Goal: Transaction & Acquisition: Purchase product/service

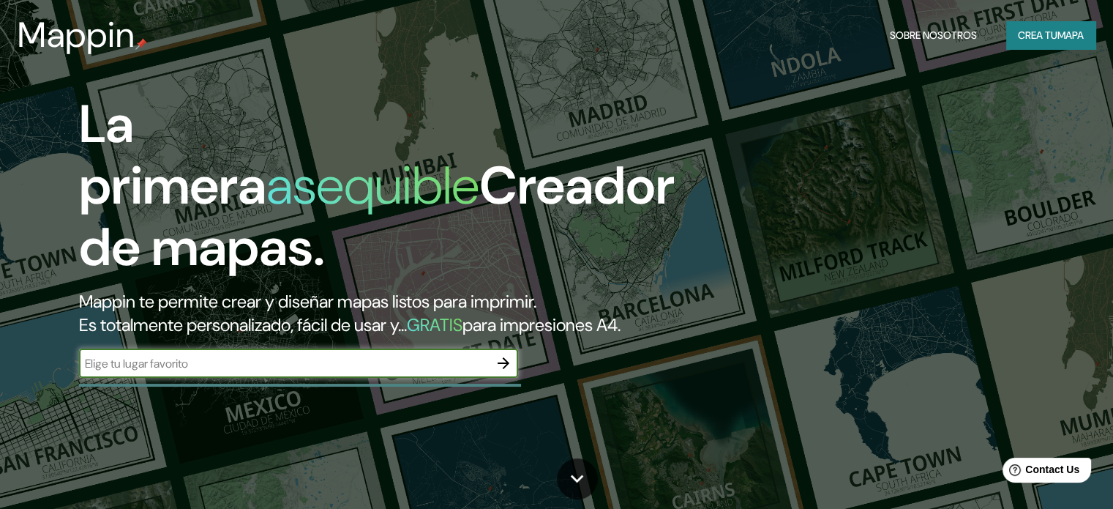
click at [413, 372] on input "text" at bounding box center [284, 363] width 410 height 17
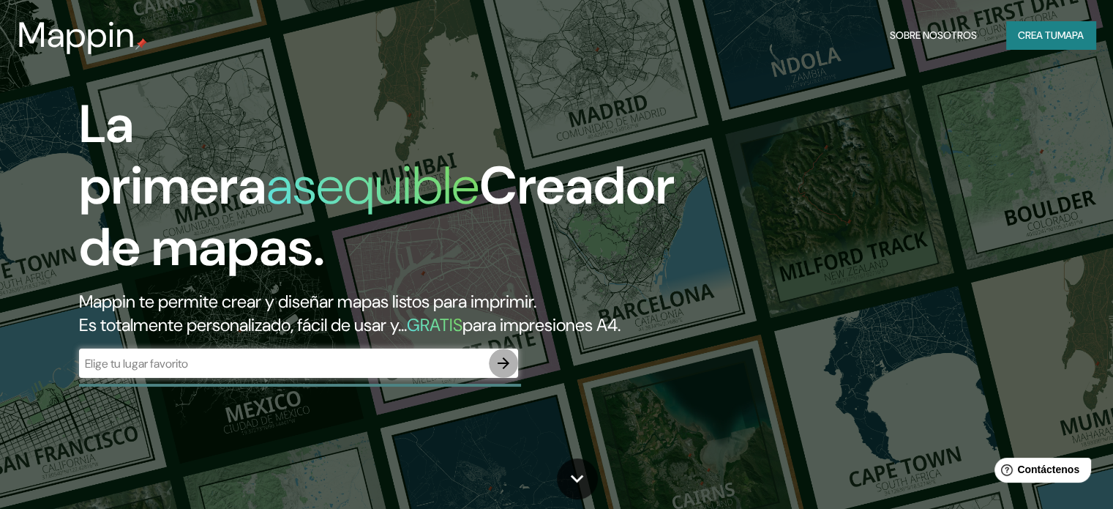
click at [501, 372] on icon "button" at bounding box center [504, 363] width 18 height 18
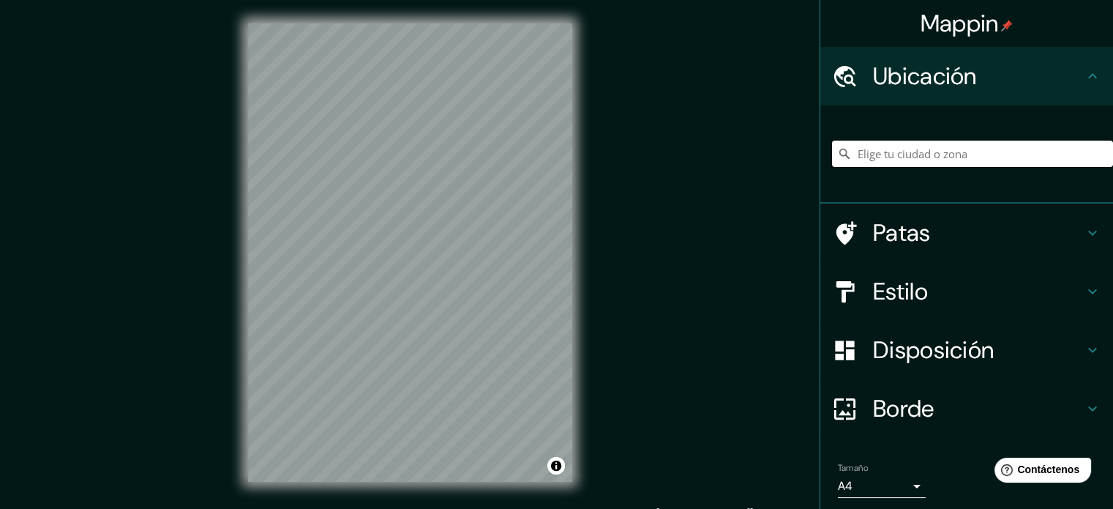
click at [939, 160] on input "Elige tu ciudad o zona" at bounding box center [972, 153] width 281 height 26
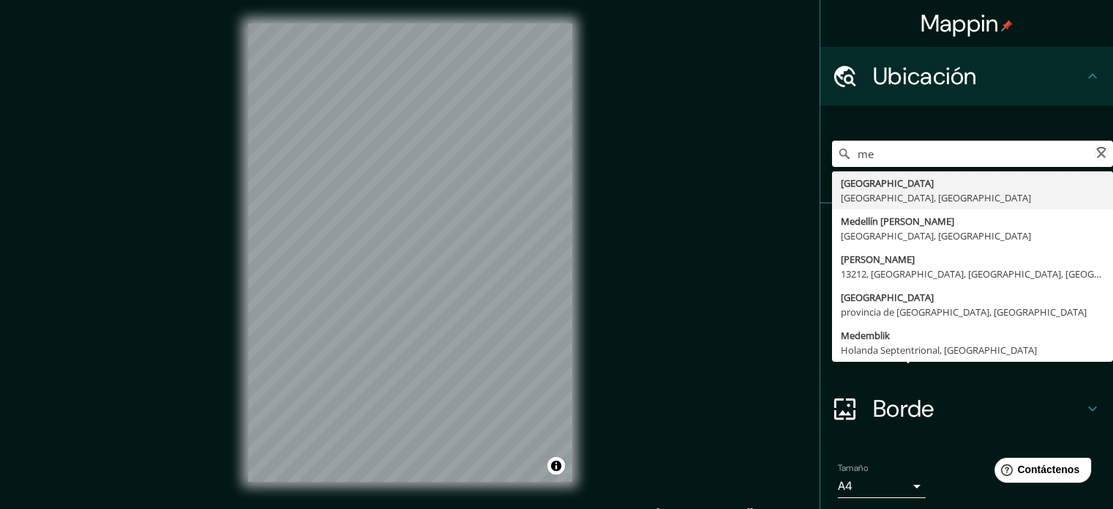
type input "m"
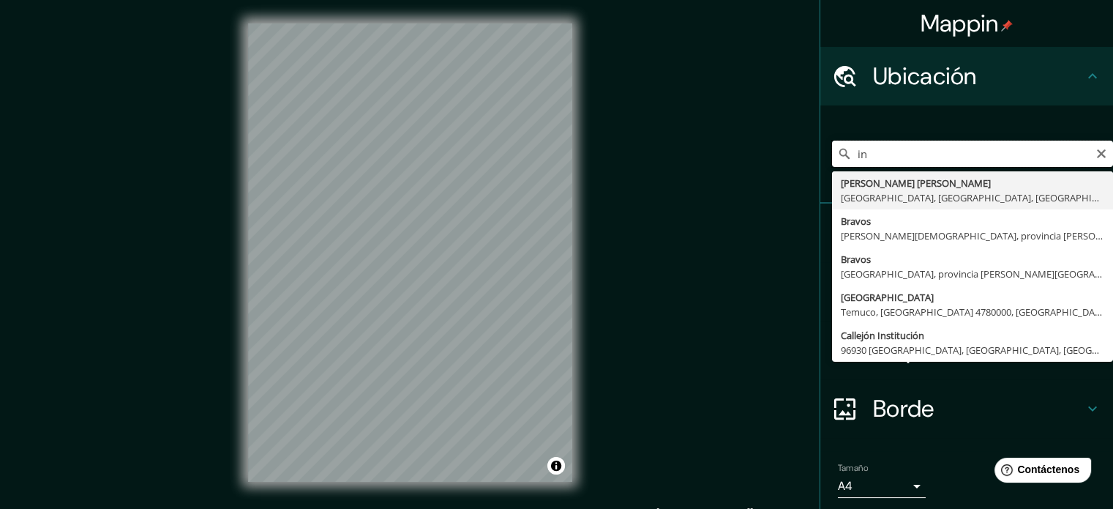
type input "i"
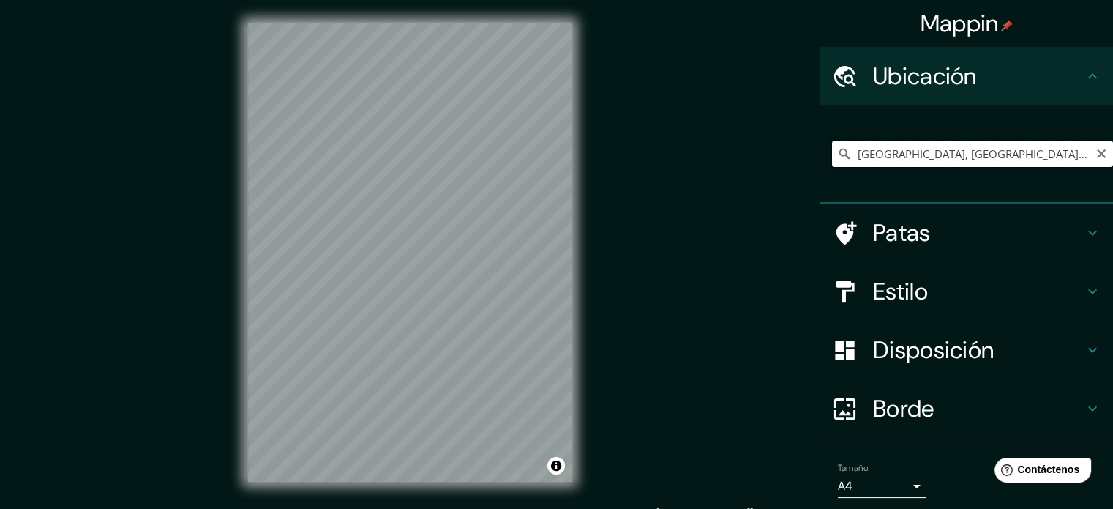
click at [1029, 165] on input "[GEOGRAPHIC_DATA], [GEOGRAPHIC_DATA], [GEOGRAPHIC_DATA]" at bounding box center [972, 153] width 281 height 26
drag, startPoint x: 1087, startPoint y: 146, endPoint x: 1019, endPoint y: 157, distance: 68.9
click at [1081, 149] on div "[GEOGRAPHIC_DATA], [GEOGRAPHIC_DATA], [GEOGRAPHIC_DATA] [GEOGRAPHIC_DATA] [GEOG…" at bounding box center [972, 153] width 281 height 26
click at [1019, 157] on input "[GEOGRAPHIC_DATA], [GEOGRAPHIC_DATA], [GEOGRAPHIC_DATA]" at bounding box center [972, 153] width 281 height 26
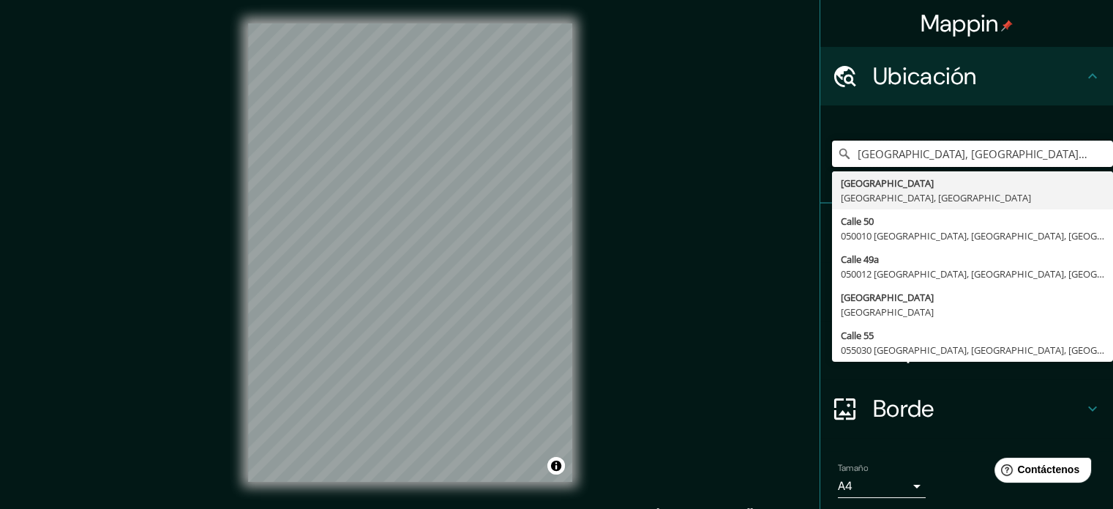
drag, startPoint x: 903, startPoint y: 154, endPoint x: 720, endPoint y: 154, distance: 182.9
click at [720, 154] on div "Mappin Ubicación [GEOGRAPHIC_DATA], [GEOGRAPHIC_DATA], [GEOGRAPHIC_DATA] [GEOGR…" at bounding box center [556, 264] width 1113 height 528
paste input "Cl. [STREET_ADDRESS]"
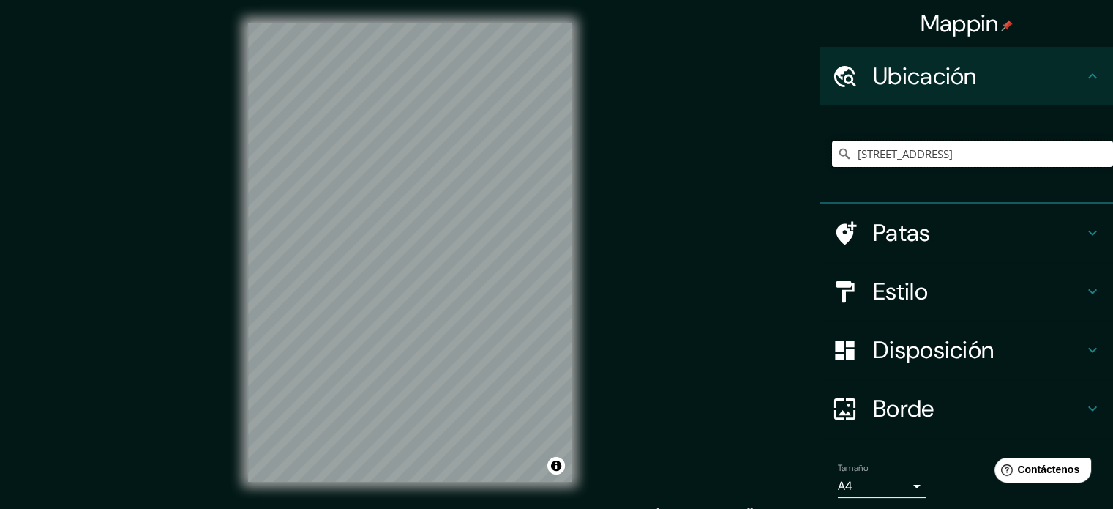
type input "[STREET_ADDRESS]"
click at [933, 247] on div "Patas" at bounding box center [966, 232] width 293 height 59
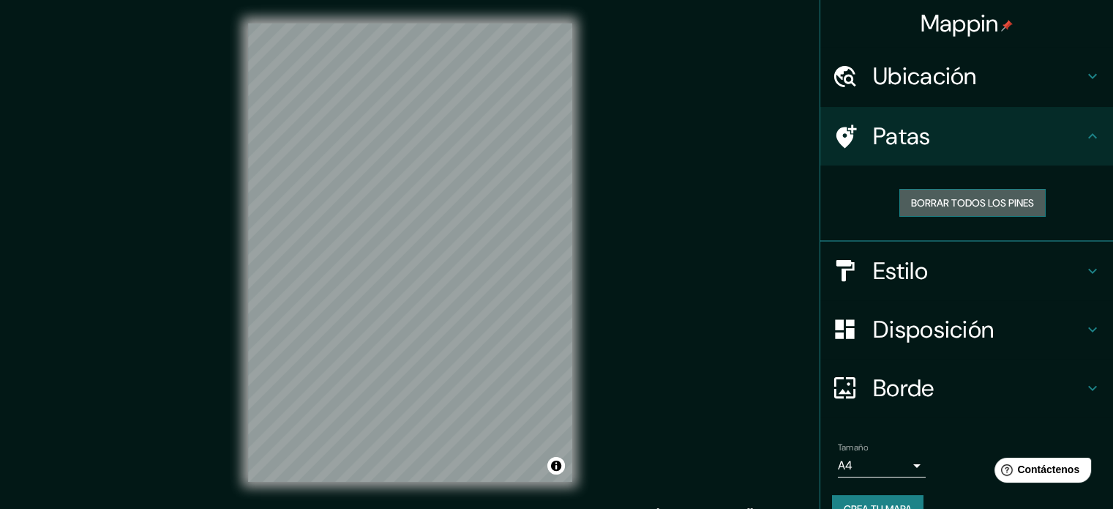
click at [948, 211] on button "Borrar todos los pines" at bounding box center [972, 203] width 146 height 28
click at [935, 201] on font "Borrar todos los pines" at bounding box center [972, 202] width 123 height 13
click at [913, 147] on font "Patas" at bounding box center [902, 136] width 58 height 31
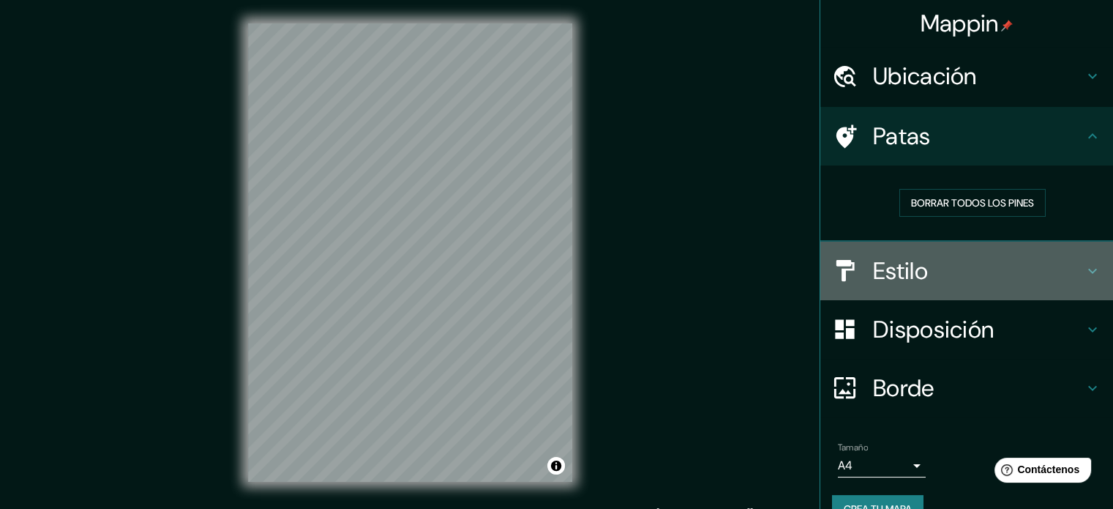
click at [912, 269] on font "Estilo" at bounding box center [900, 270] width 55 height 31
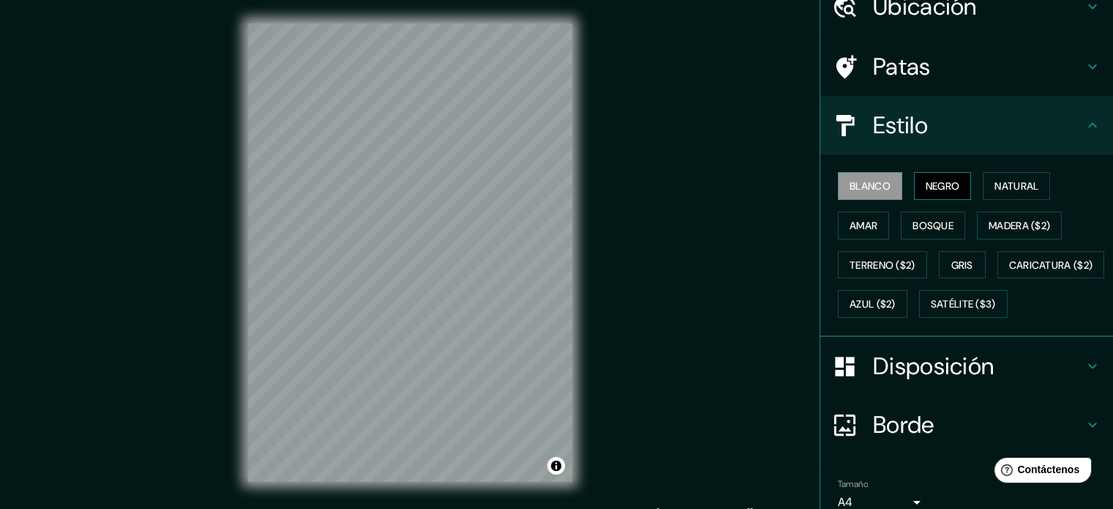
scroll to position [73, 0]
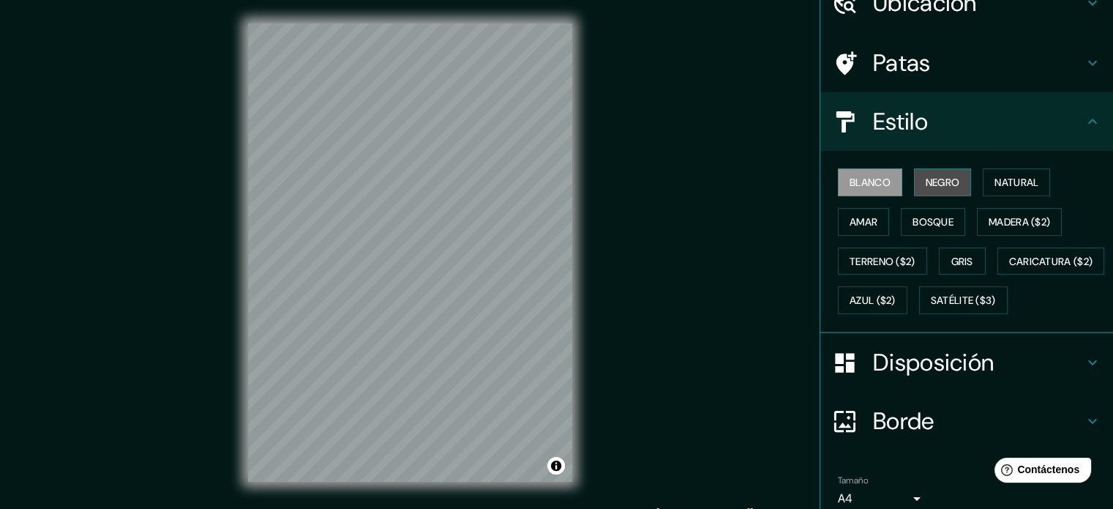
click at [931, 184] on font "Negro" at bounding box center [943, 182] width 34 height 13
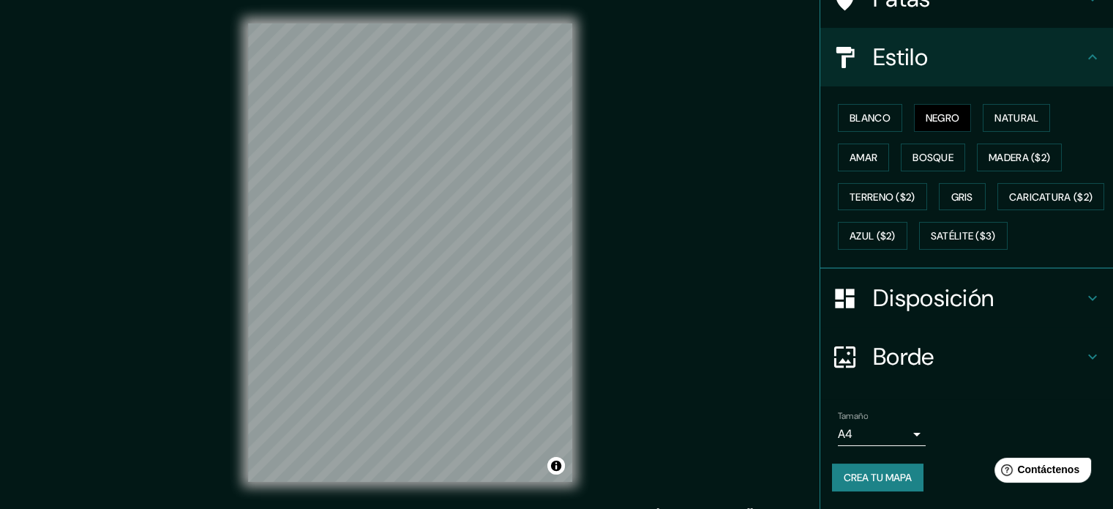
scroll to position [173, 0]
click at [983, 104] on button "Natural" at bounding box center [1016, 118] width 67 height 28
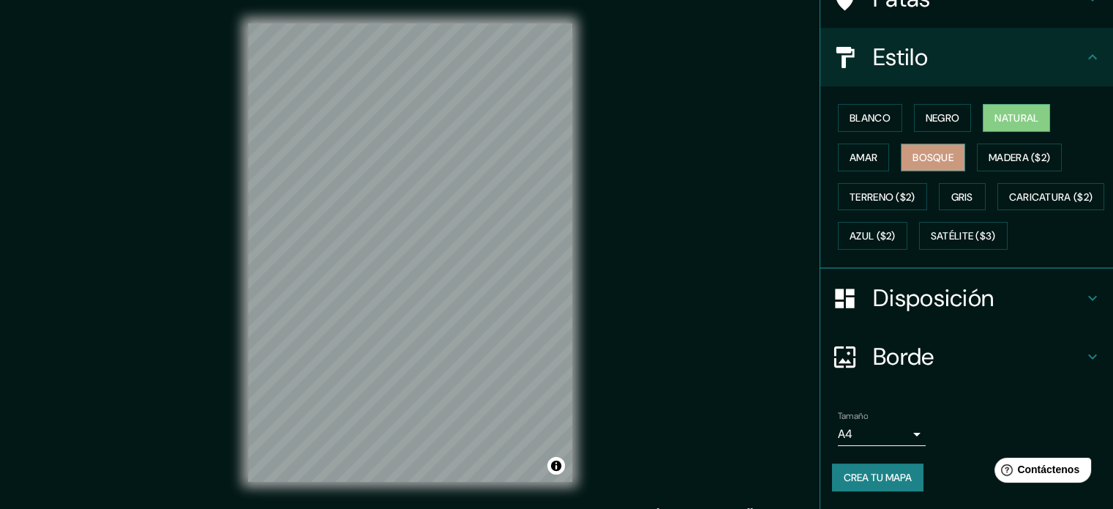
click at [930, 151] on font "Bosque" at bounding box center [932, 157] width 41 height 13
click at [866, 151] on font "Amar" at bounding box center [863, 157] width 28 height 13
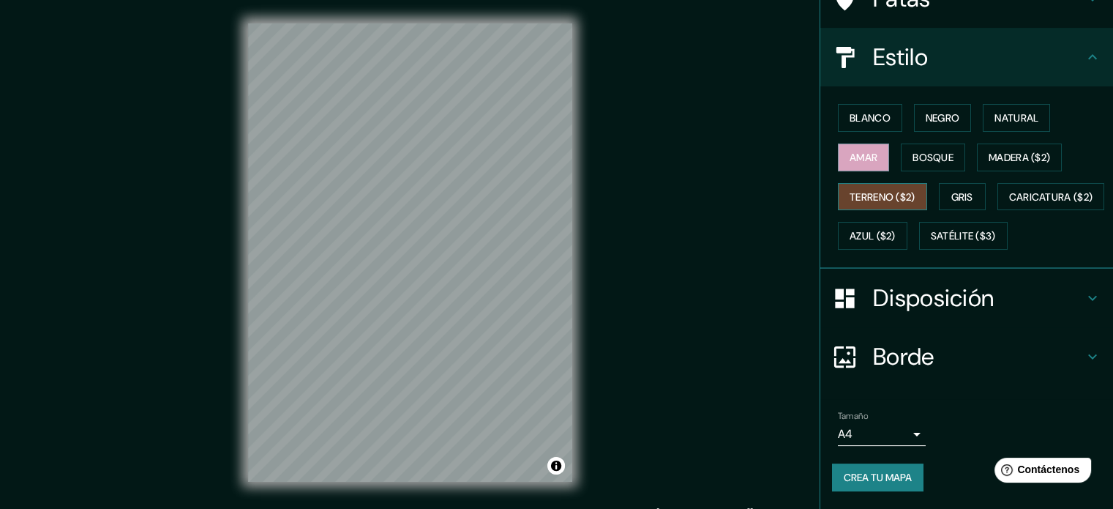
click at [894, 190] on font "Terreno ($2)" at bounding box center [882, 196] width 66 height 13
click at [1039, 151] on font "Madera ($2)" at bounding box center [1018, 157] width 61 height 13
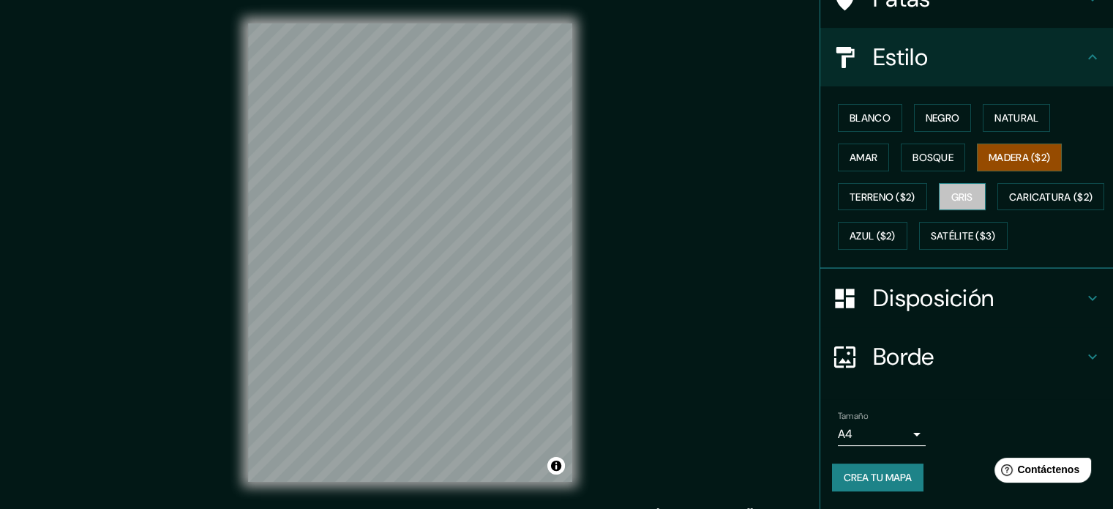
click at [960, 190] on font "Gris" at bounding box center [962, 196] width 22 height 13
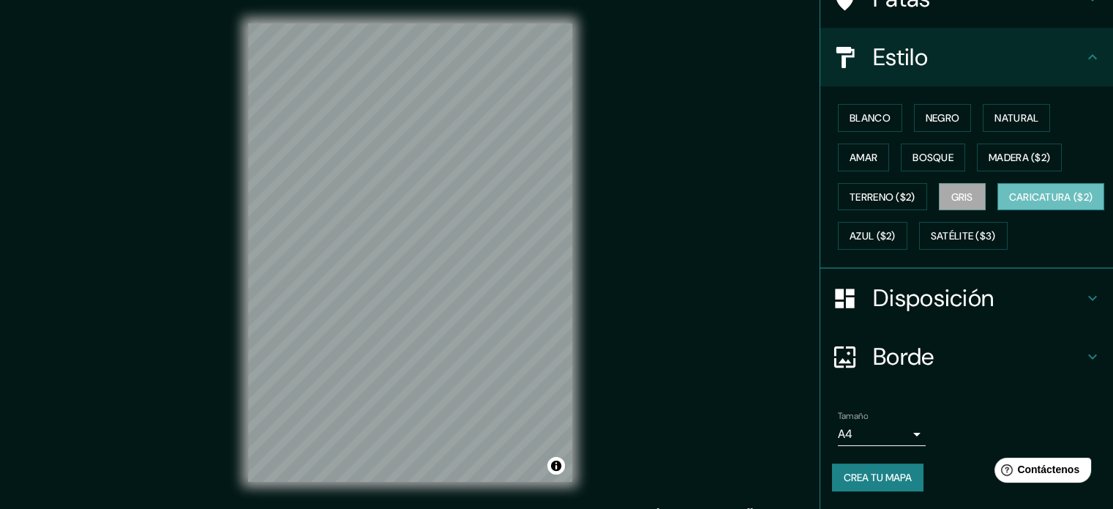
click at [1009, 200] on font "Caricatura ($2)" at bounding box center [1051, 196] width 84 height 13
click at [896, 230] on font "Azul ($2)" at bounding box center [872, 236] width 46 height 13
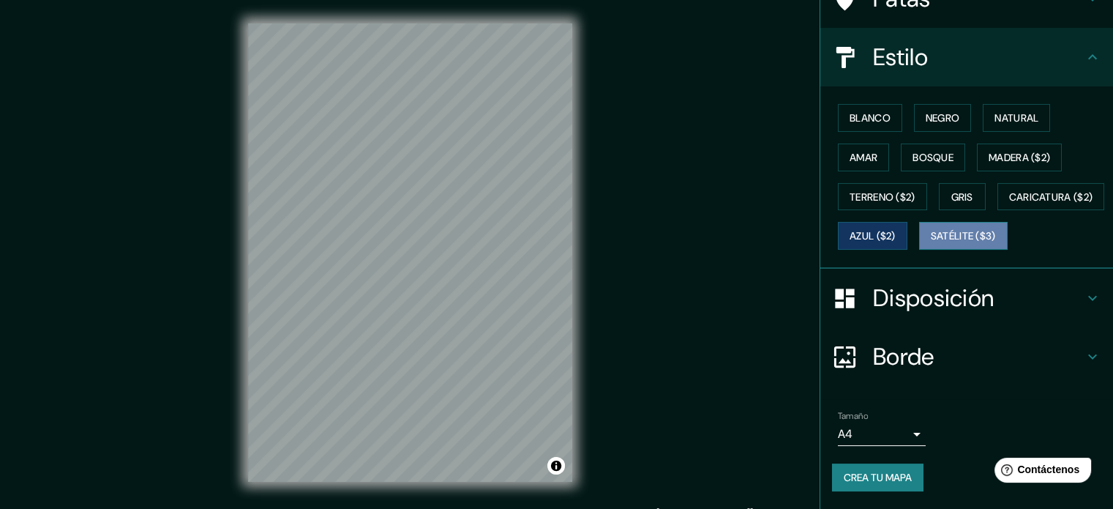
click at [931, 239] on font "Satélite ($3)" at bounding box center [963, 236] width 65 height 13
click at [855, 151] on font "Amar" at bounding box center [863, 157] width 28 height 13
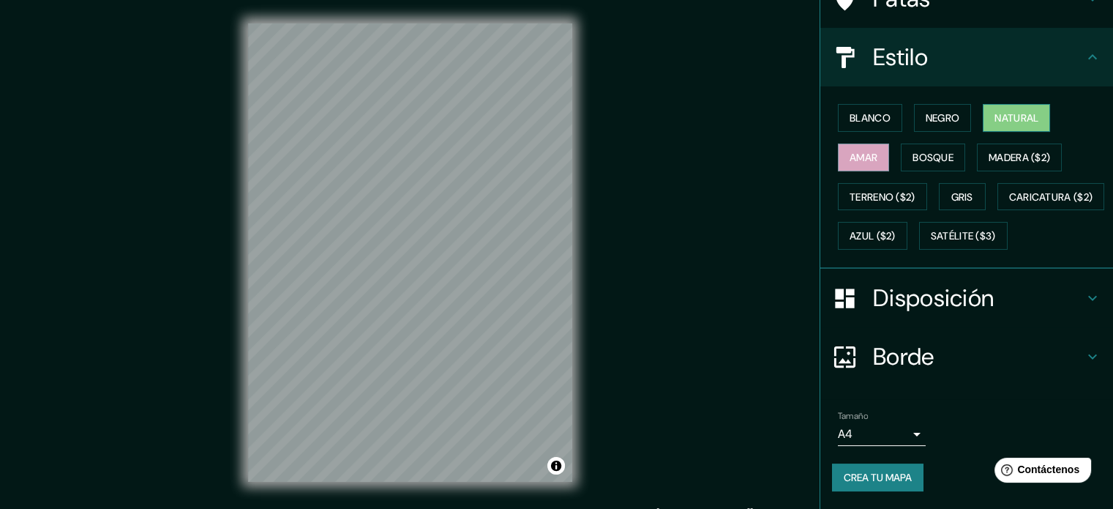
click at [999, 111] on font "Natural" at bounding box center [1016, 117] width 44 height 13
click at [939, 111] on font "Negro" at bounding box center [943, 117] width 34 height 13
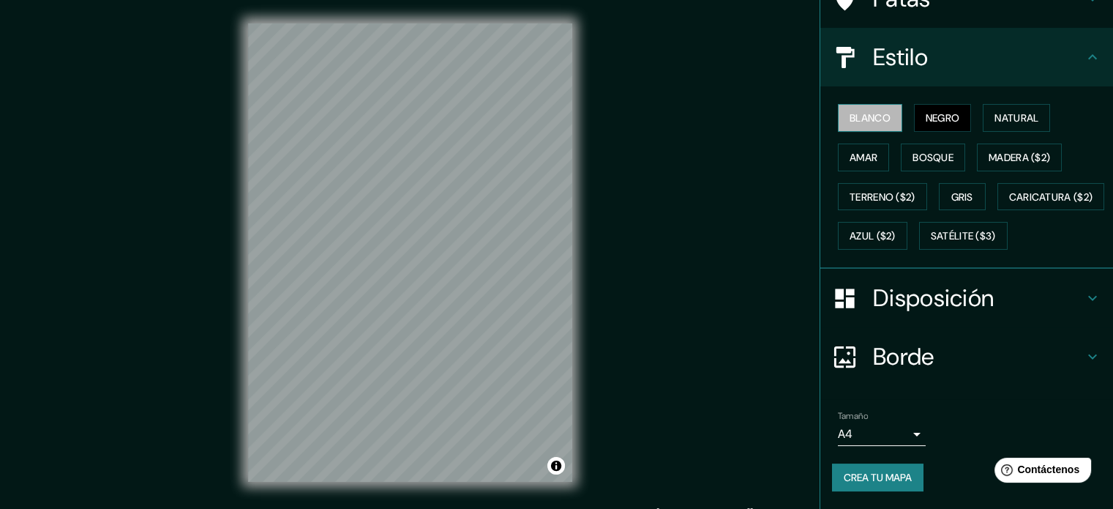
click at [871, 111] on font "Blanco" at bounding box center [869, 117] width 41 height 13
click at [912, 143] on button "Bosque" at bounding box center [933, 157] width 64 height 28
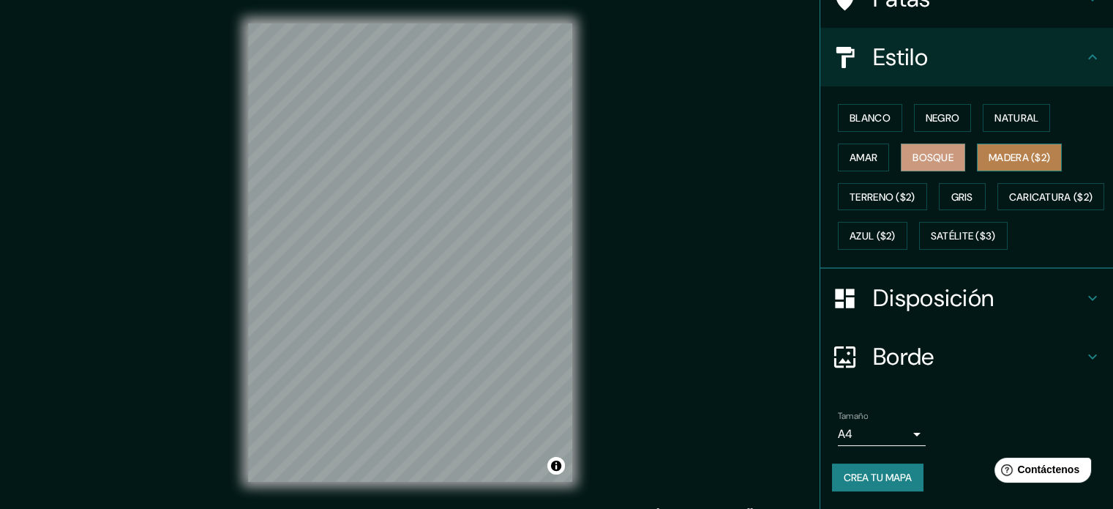
click at [988, 151] on font "Madera ($2)" at bounding box center [1018, 157] width 61 height 13
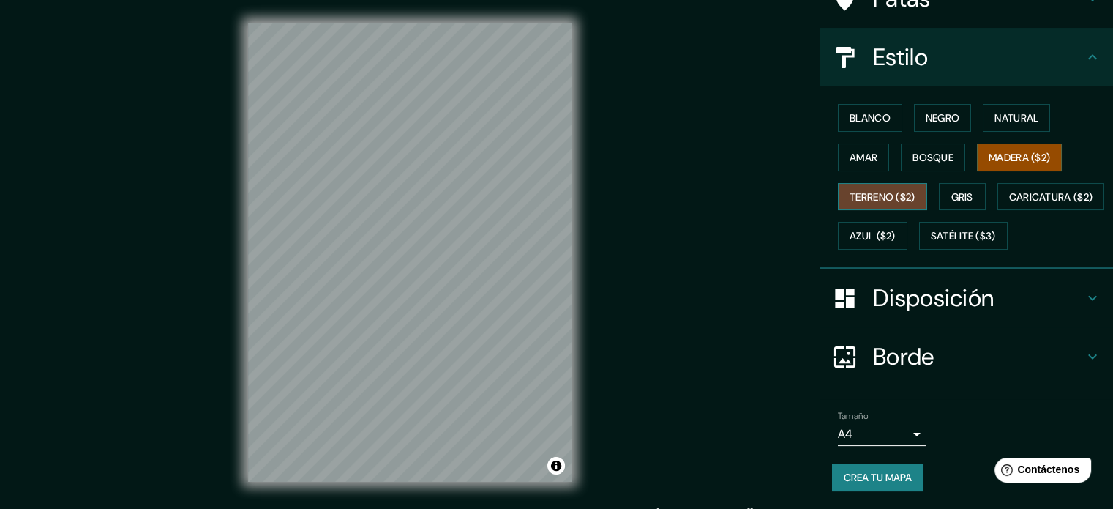
click at [866, 183] on button "Terreno ($2)" at bounding box center [882, 197] width 89 height 28
click at [951, 187] on font "Gris" at bounding box center [962, 196] width 22 height 19
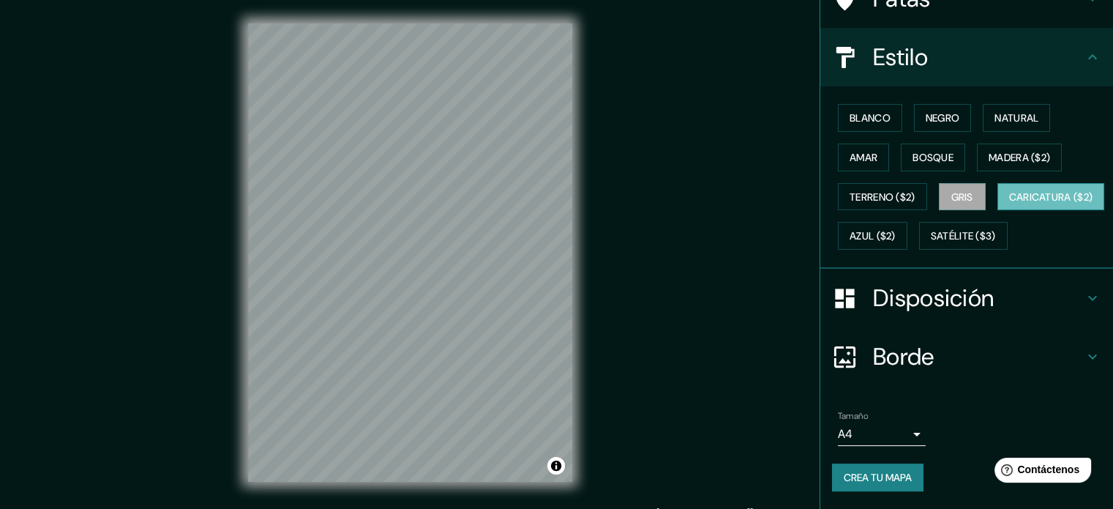
click at [1009, 192] on font "Caricatura ($2)" at bounding box center [1051, 196] width 84 height 13
click at [863, 148] on font "Amar" at bounding box center [863, 157] width 28 height 19
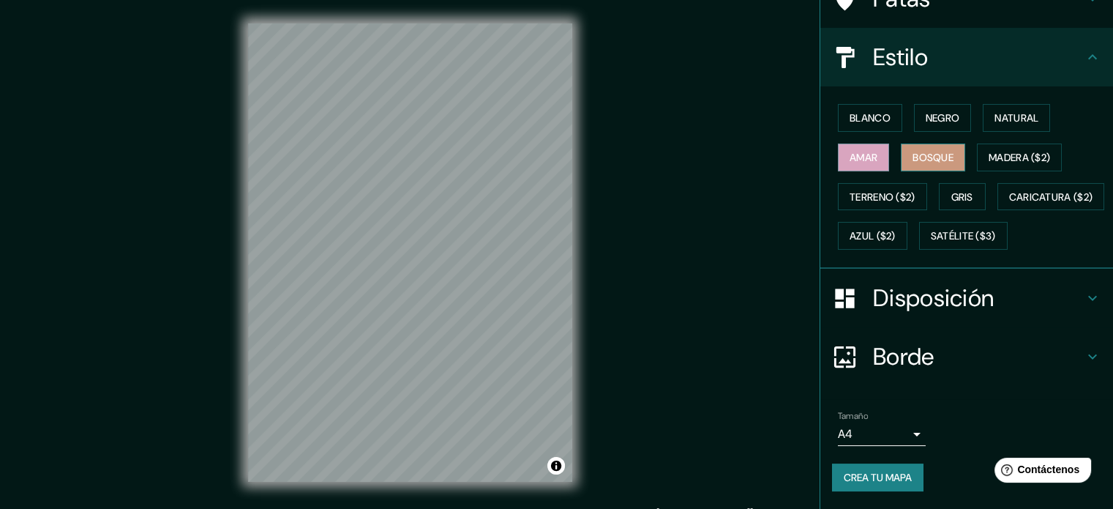
click at [912, 151] on font "Bosque" at bounding box center [932, 157] width 41 height 13
click at [896, 230] on font "Azul ($2)" at bounding box center [872, 236] width 46 height 13
